Goal: Task Accomplishment & Management: Manage account settings

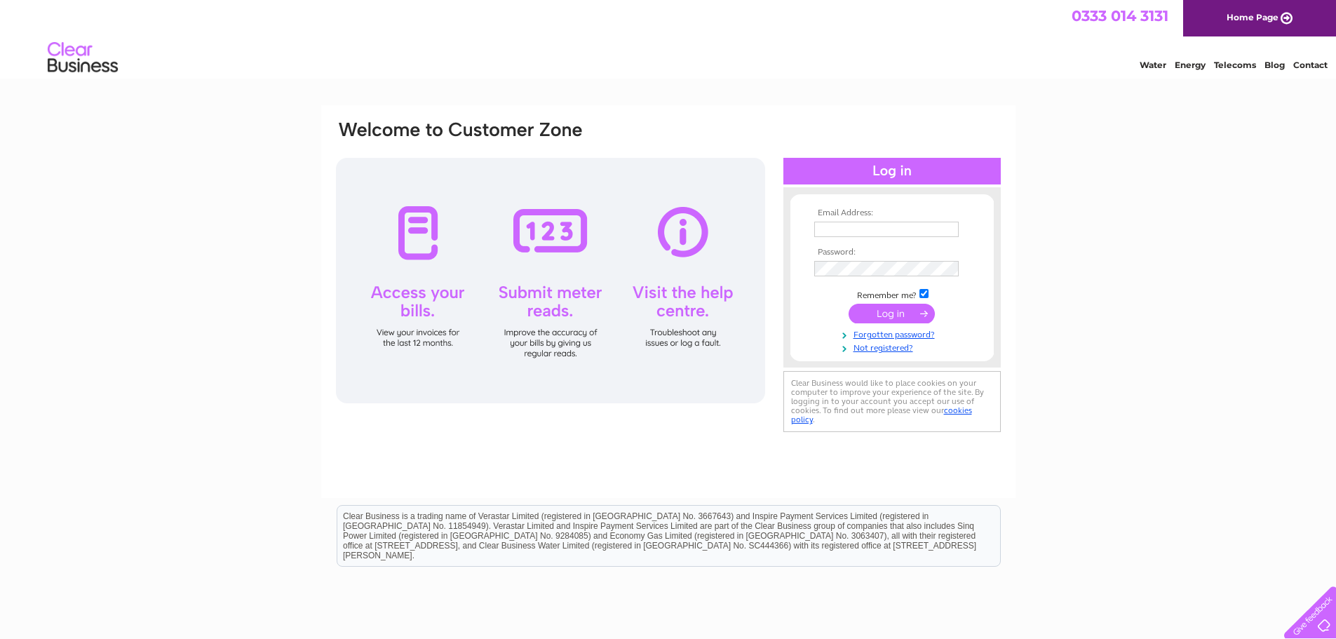
type input "[EMAIL_ADDRESS][DOMAIN_NAME]"
click at [907, 306] on input "submit" at bounding box center [892, 314] width 86 height 20
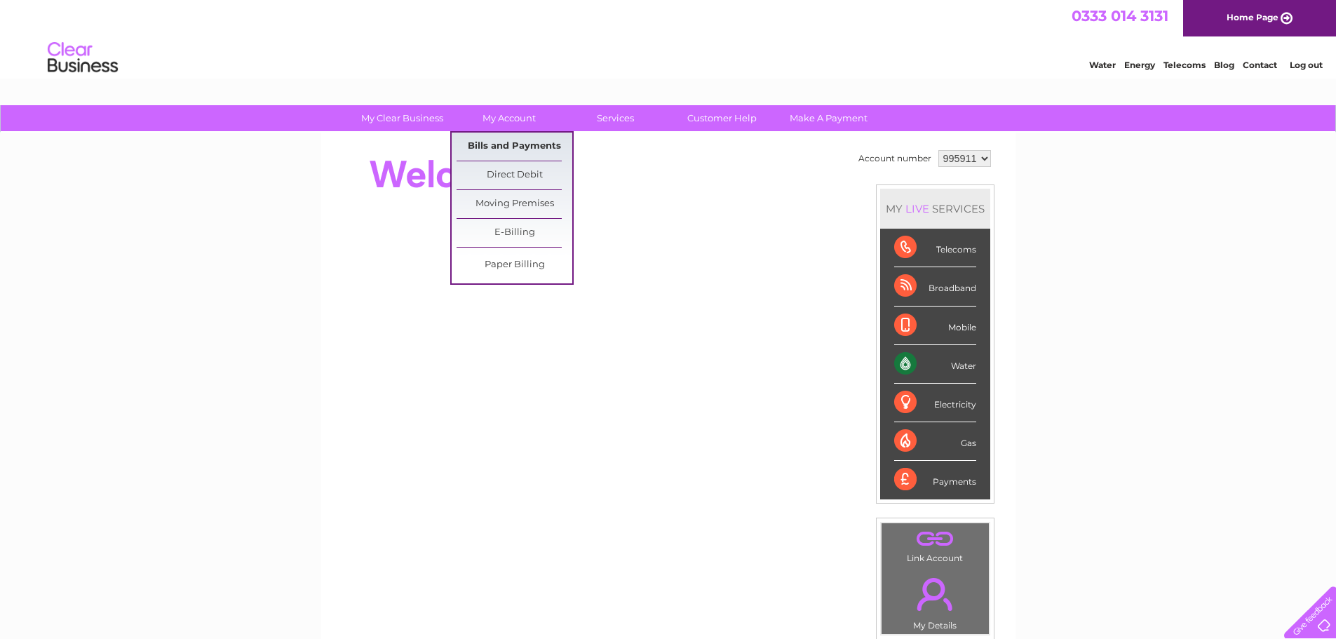
click at [532, 146] on link "Bills and Payments" at bounding box center [515, 147] width 116 height 28
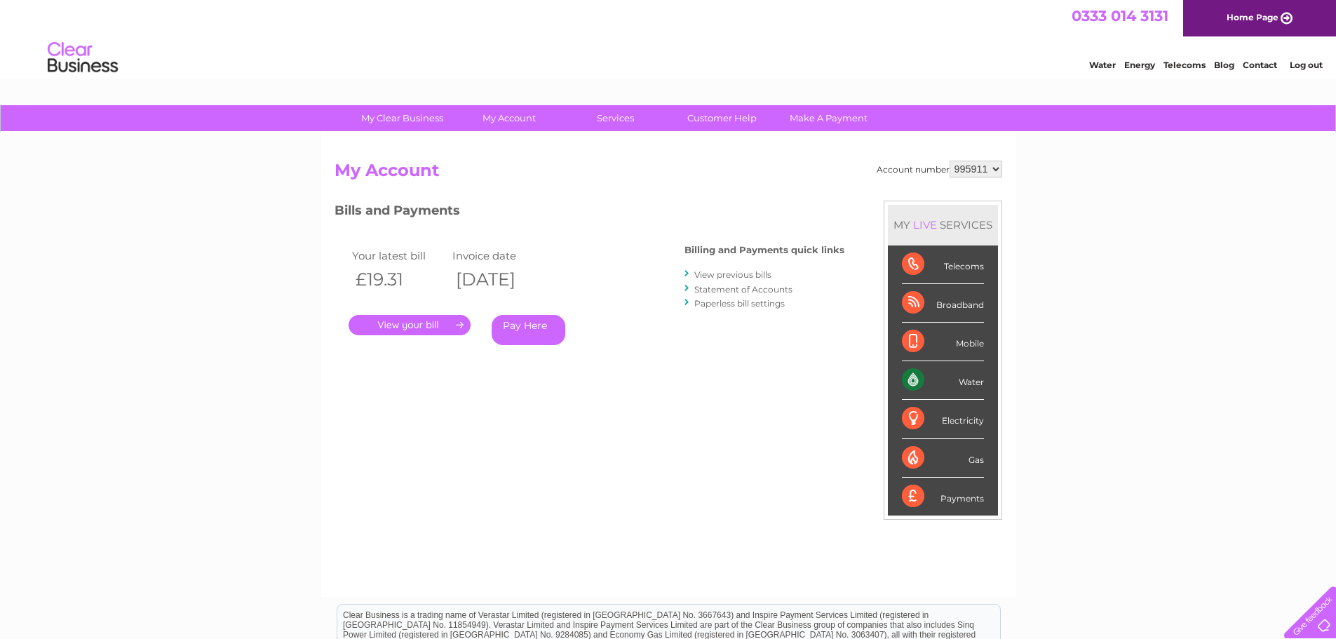
click at [426, 324] on link "." at bounding box center [410, 325] width 122 height 20
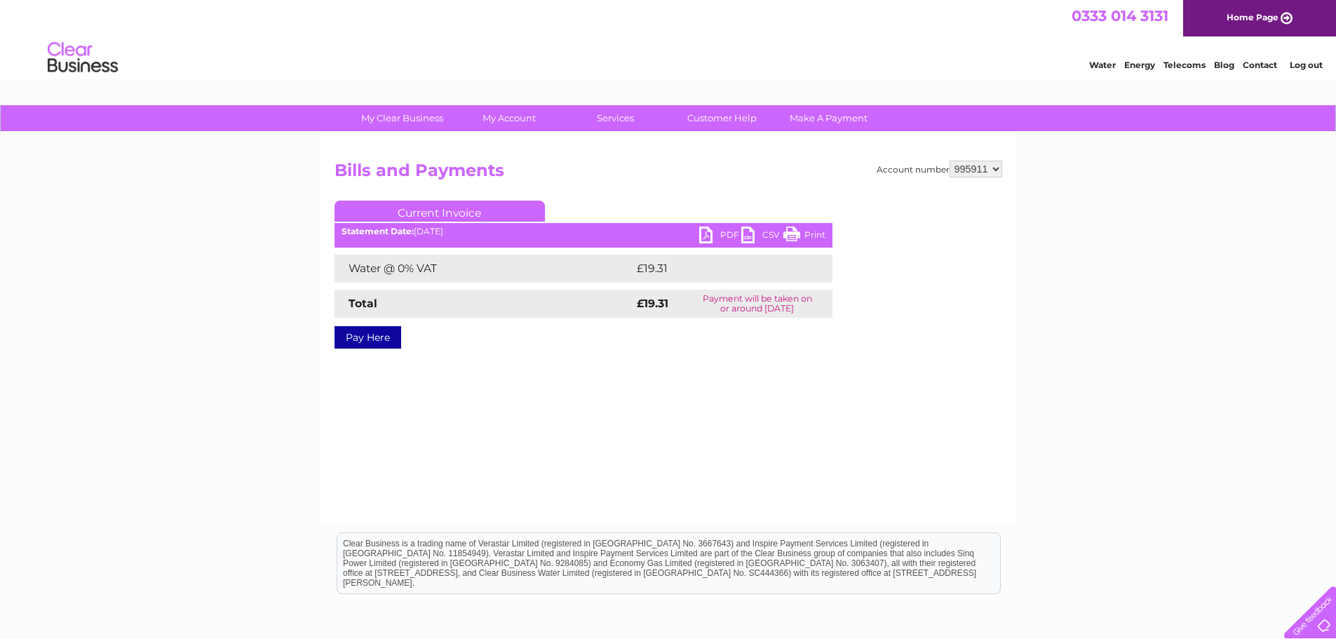
click at [711, 230] on link "PDF" at bounding box center [720, 237] width 42 height 20
click at [706, 233] on link "PDF" at bounding box center [720, 237] width 42 height 20
